Goal: Task Accomplishment & Management: Complete application form

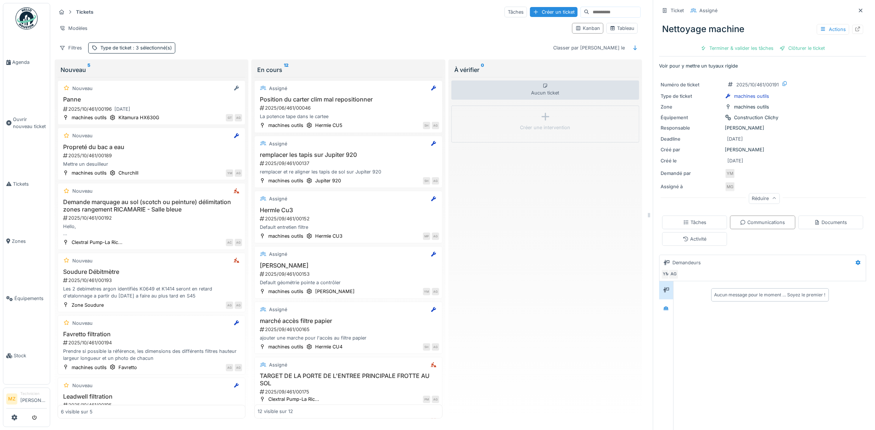
scroll to position [49, 0]
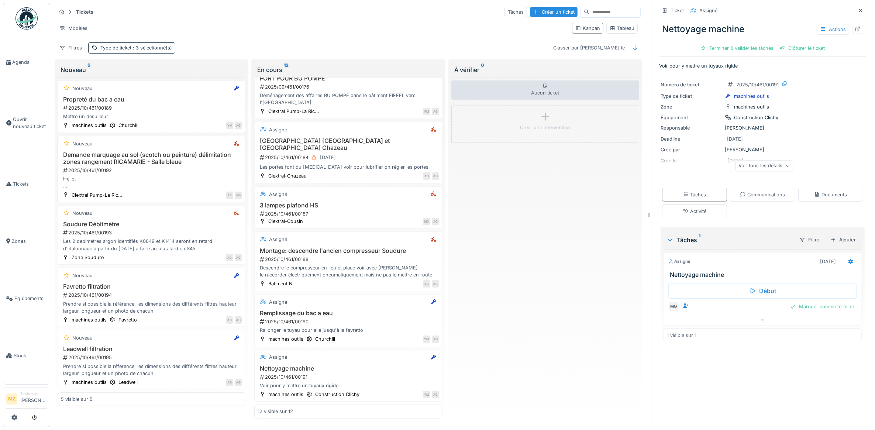
scroll to position [7, 0]
click at [26, 66] on link "Agenda" at bounding box center [26, 62] width 47 height 57
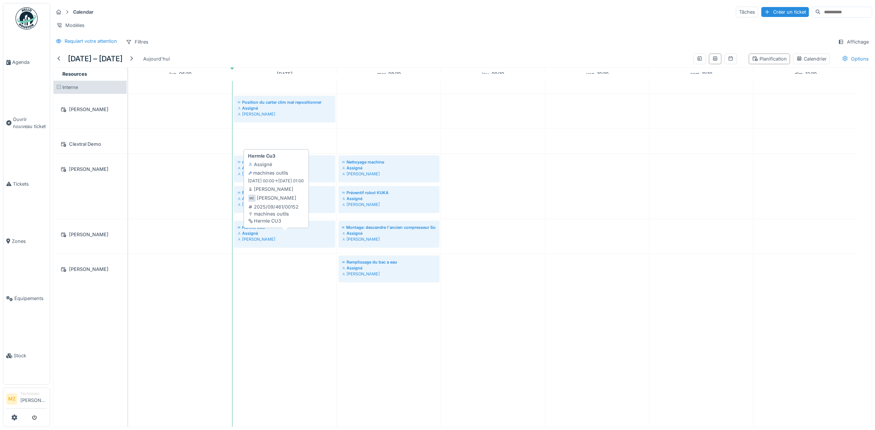
click at [290, 230] on div "Hermle Cu3" at bounding box center [285, 227] width 94 height 6
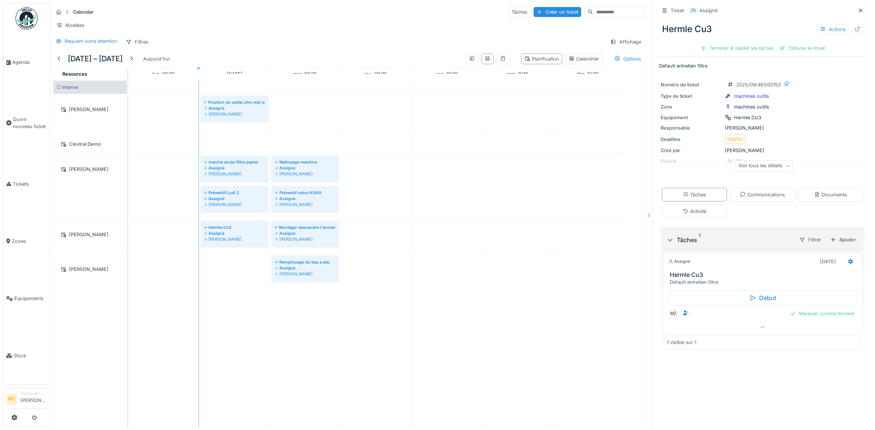
click at [818, 317] on div "Marquer comme terminé" at bounding box center [822, 314] width 70 height 10
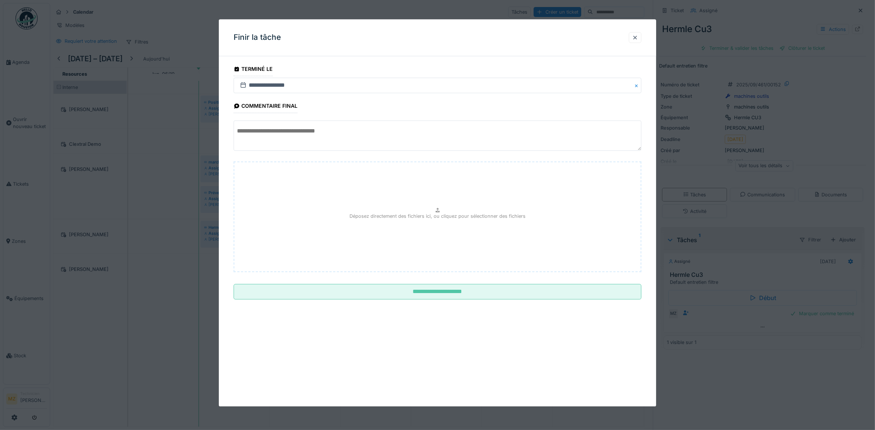
click at [371, 133] on textarea at bounding box center [438, 136] width 408 height 30
drag, startPoint x: 368, startPoint y: 130, endPoint x: 218, endPoint y: 110, distance: 151.6
click at [218, 110] on div "**********" at bounding box center [462, 215] width 825 height 430
type textarea "**********"
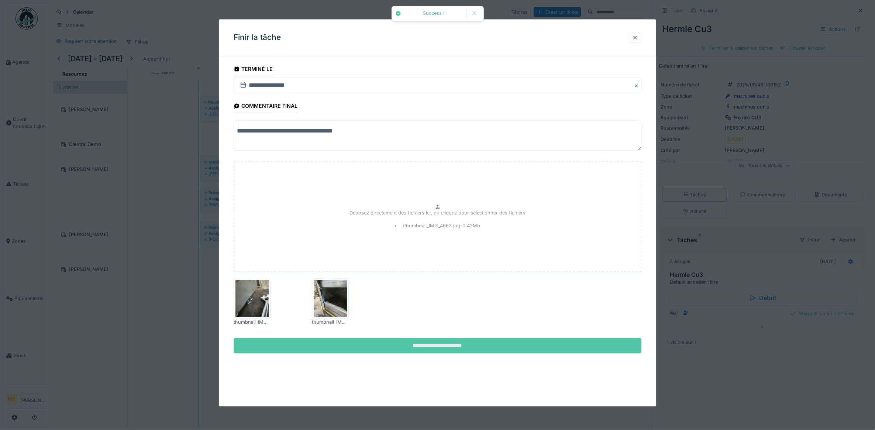
click at [427, 346] on input "**********" at bounding box center [438, 346] width 408 height 16
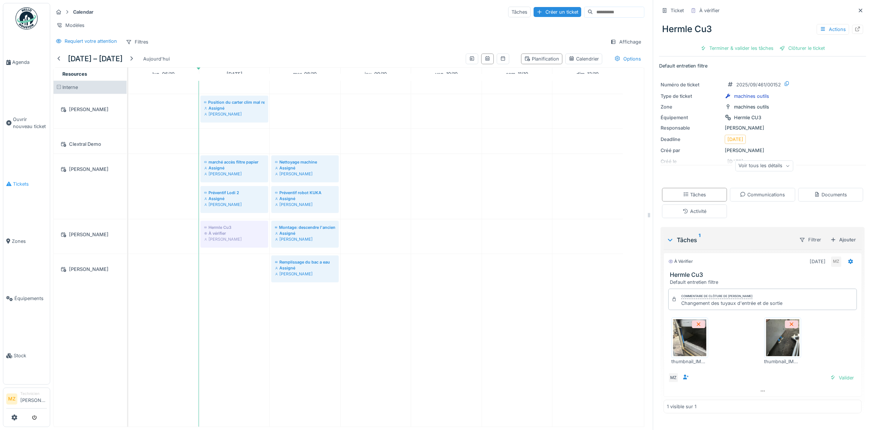
click at [26, 189] on link "Tickets" at bounding box center [26, 183] width 47 height 57
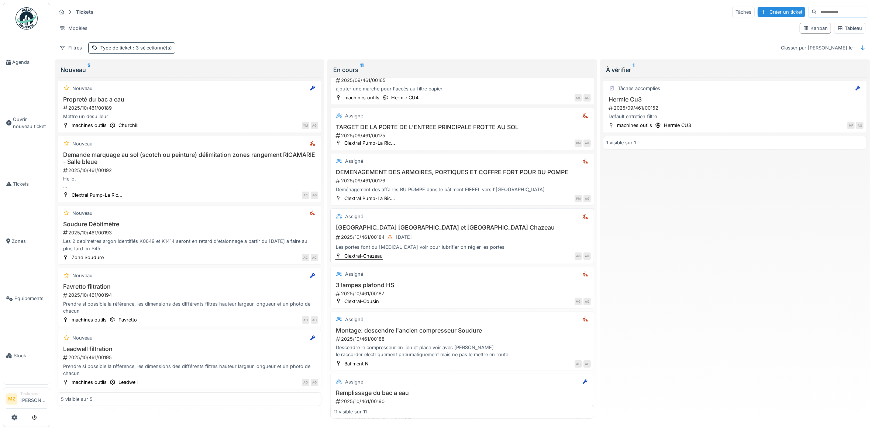
scroll to position [283, 0]
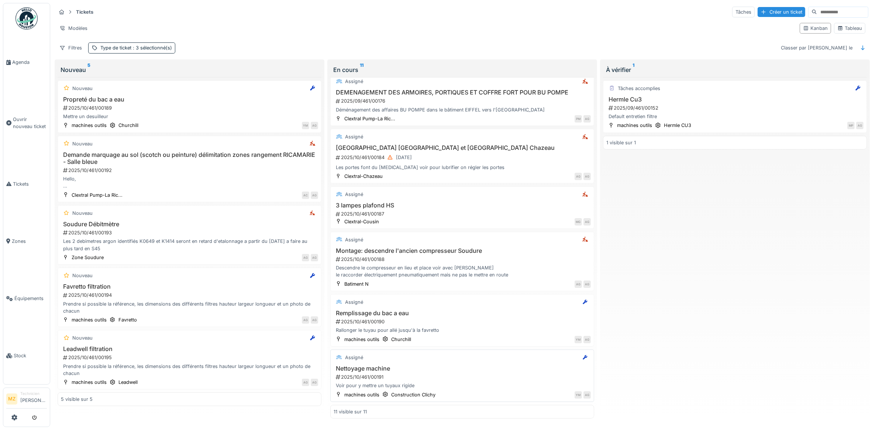
click at [455, 374] on div "2025/10/461/00191" at bounding box center [463, 377] width 256 height 7
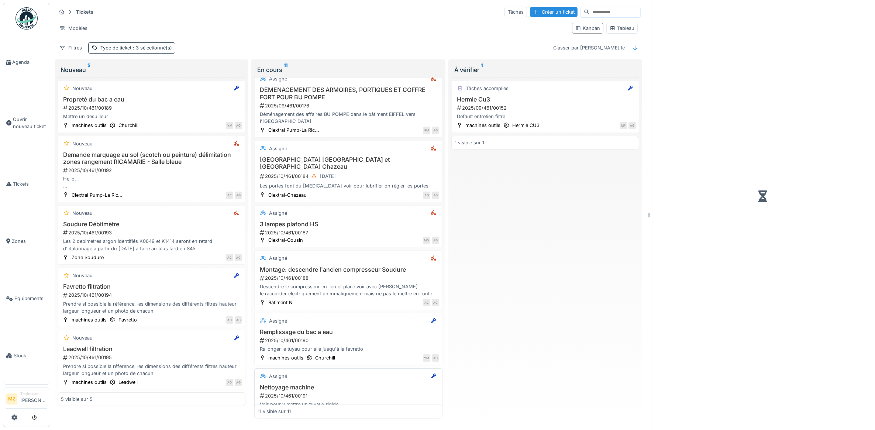
scroll to position [291, 0]
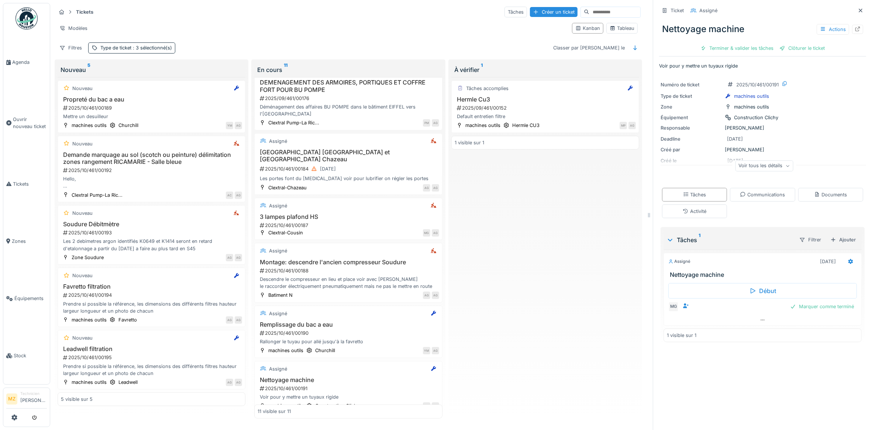
click at [742, 165] on div "Voir tous les détails" at bounding box center [764, 166] width 58 height 11
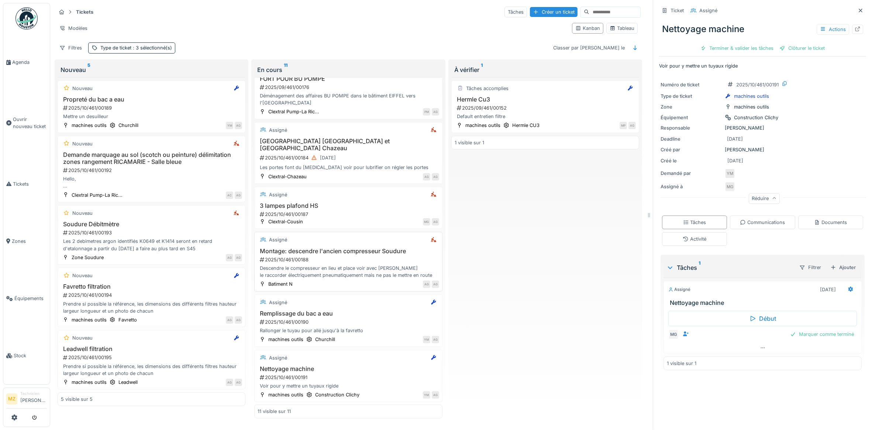
scroll to position [305, 0]
click at [18, 169] on link "Tickets" at bounding box center [26, 183] width 47 height 57
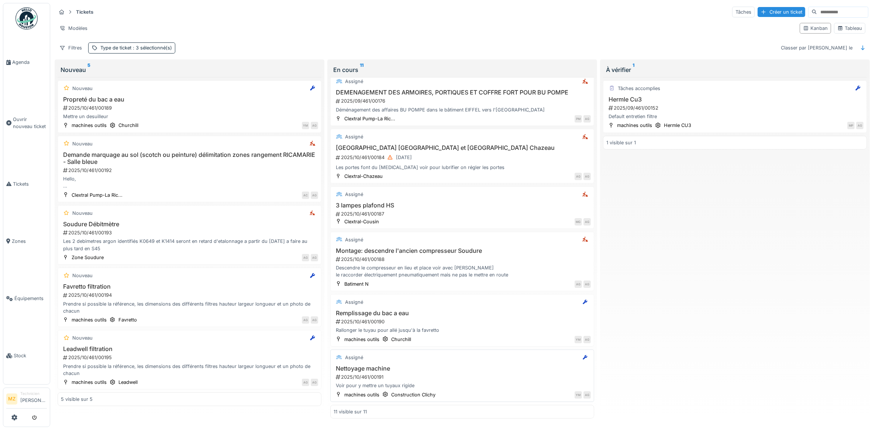
scroll to position [4, 0]
click at [452, 374] on div "2025/10/461/00191" at bounding box center [463, 377] width 256 height 7
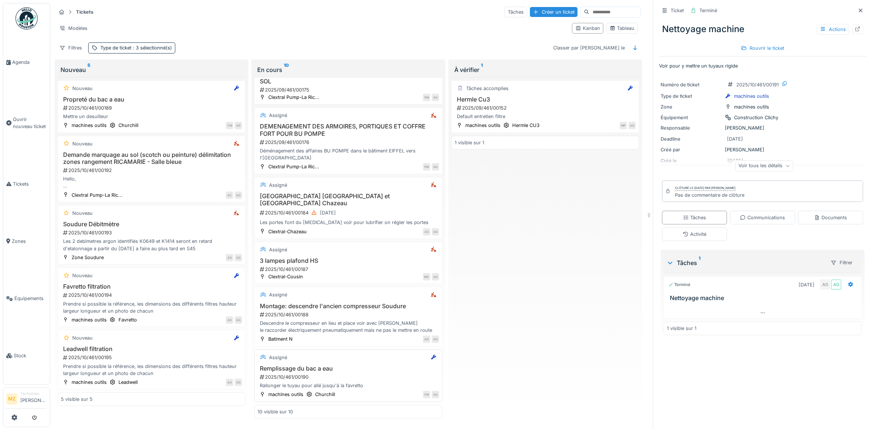
scroll to position [7, 0]
click at [348, 320] on div "Descendre le compresseur en lieu et place voir avec [PERSON_NAME] le raccorder …" at bounding box center [348, 327] width 181 height 14
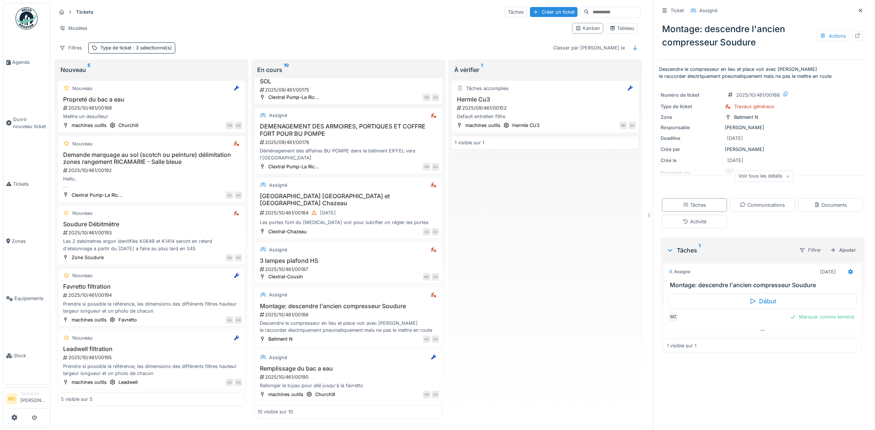
click at [196, 294] on div "2025/10/461/00194" at bounding box center [152, 295] width 180 height 7
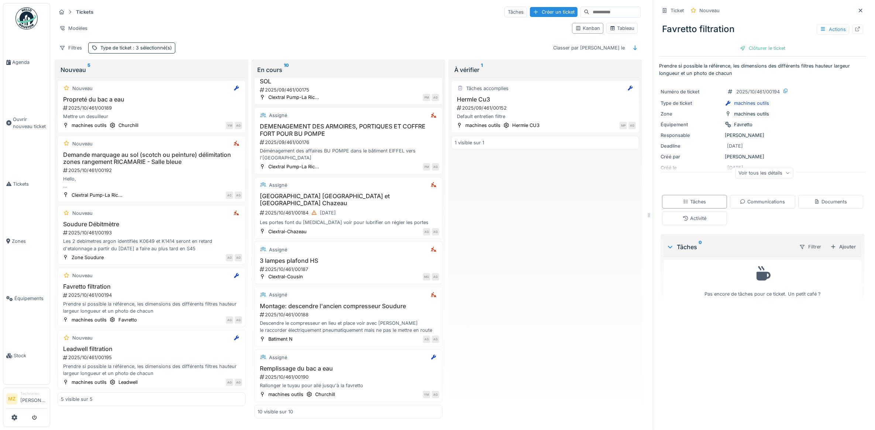
click at [735, 168] on div "Voir tous les détails" at bounding box center [764, 173] width 58 height 11
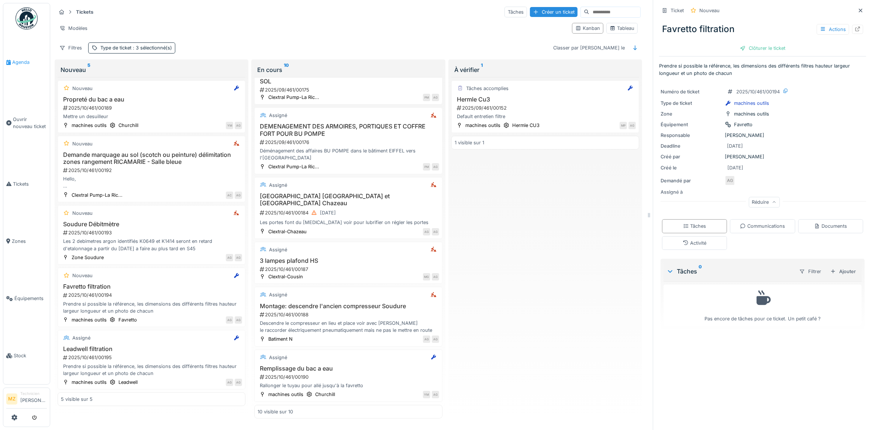
click at [28, 62] on span "Agenda" at bounding box center [29, 62] width 35 height 7
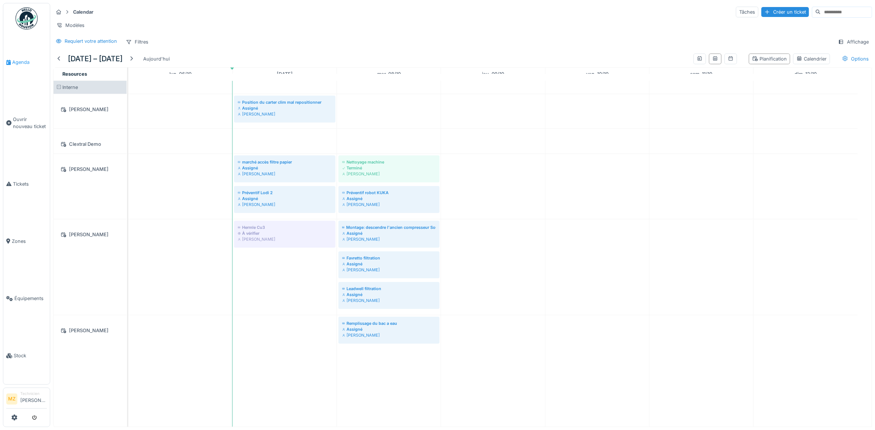
click at [15, 69] on link "Agenda" at bounding box center [26, 62] width 47 height 57
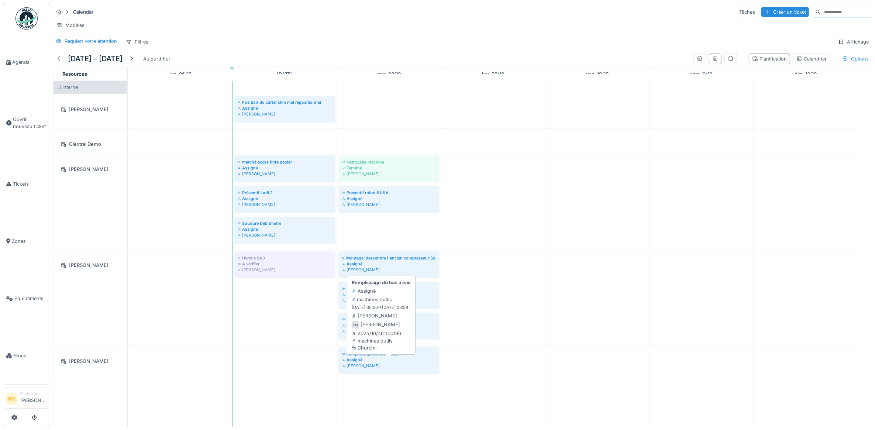
click at [397, 363] on div "Assigné" at bounding box center [389, 360] width 94 height 6
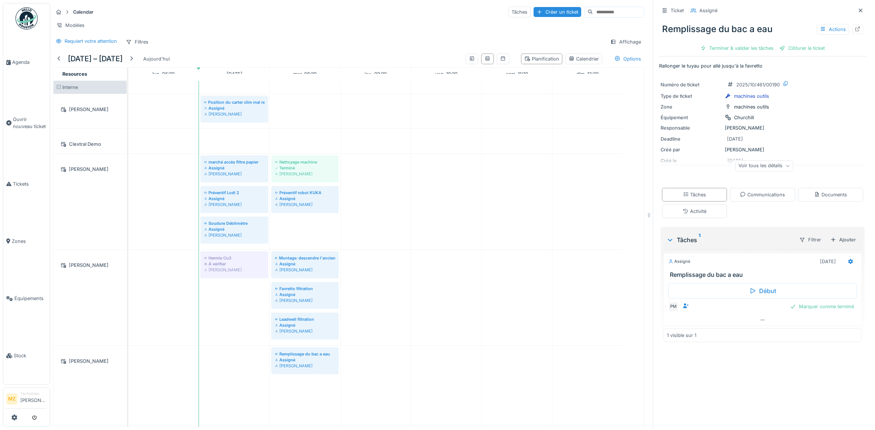
click at [758, 159] on div "Voir tous les détails" at bounding box center [764, 167] width 207 height 24
click at [757, 169] on div "Voir tous les détails" at bounding box center [764, 166] width 58 height 11
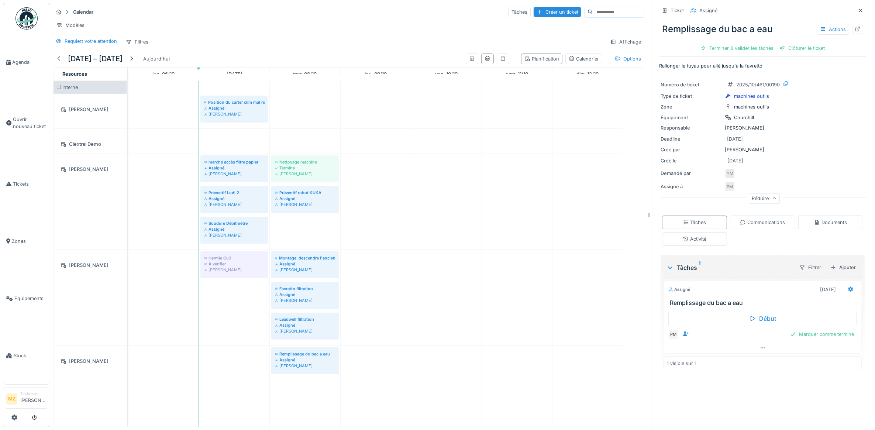
click at [36, 29] on img at bounding box center [27, 18] width 22 height 22
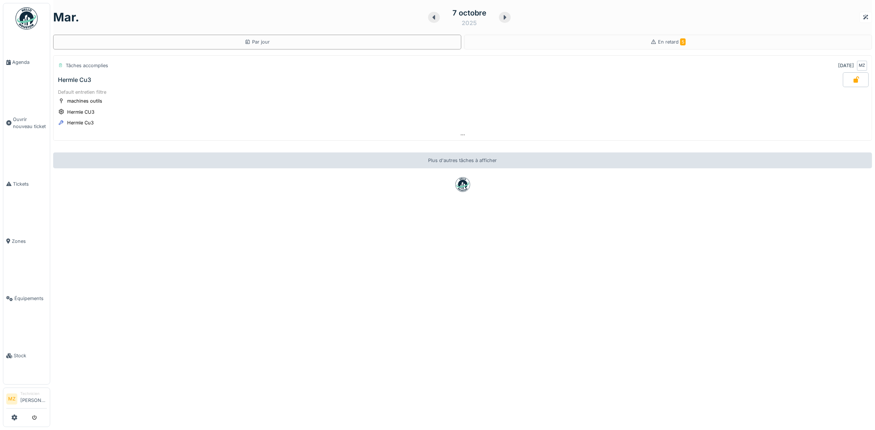
click at [23, 398] on li "Technicien Maxime Zabinski" at bounding box center [33, 399] width 27 height 16
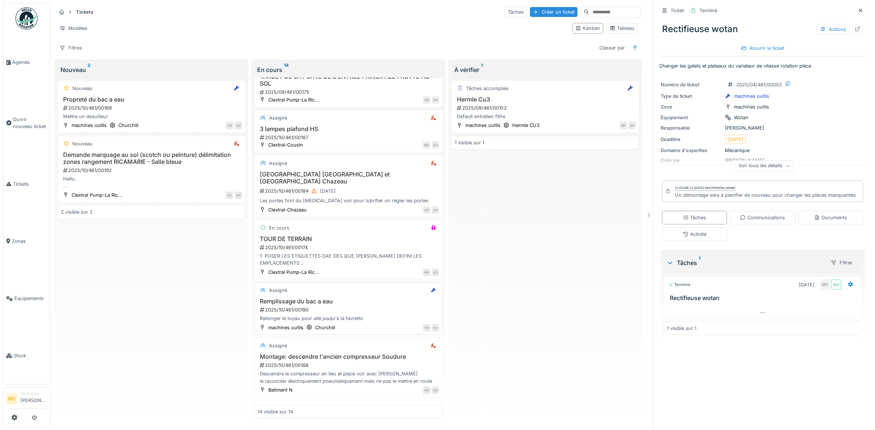
scroll to position [185, 0]
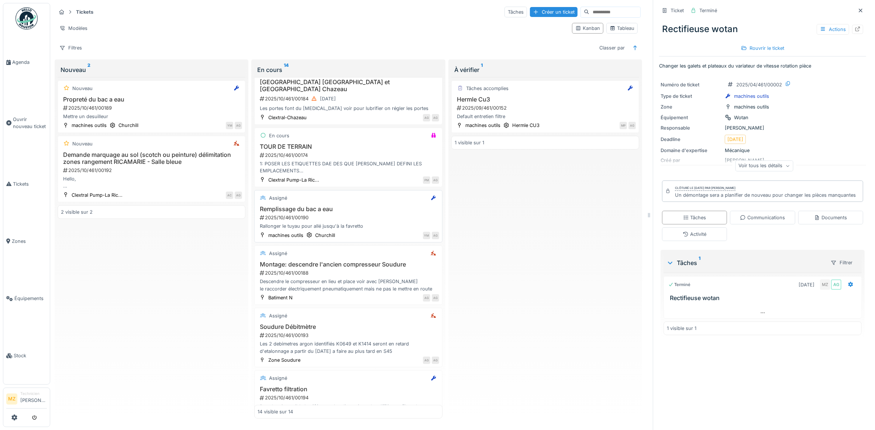
click at [388, 223] on div "Rallonger le tuyau pour allé jusqu'à la favretto" at bounding box center [348, 226] width 181 height 7
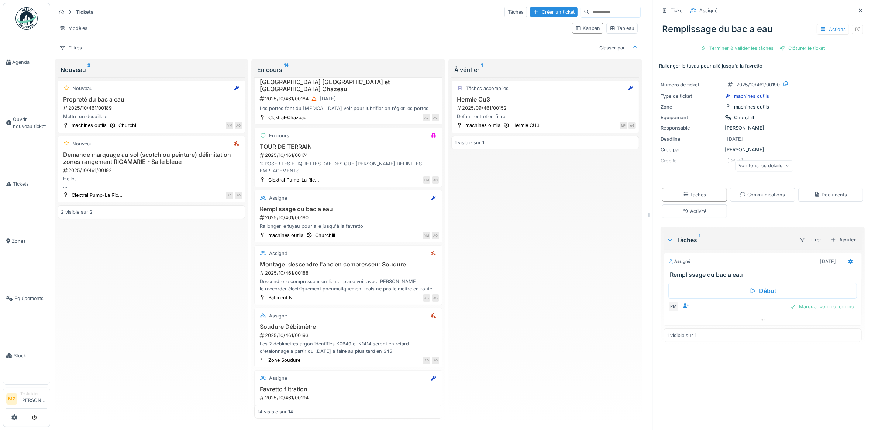
click at [744, 162] on div "Voir tous les détails" at bounding box center [764, 166] width 58 height 11
